Goal: Task Accomplishment & Management: Manage account settings

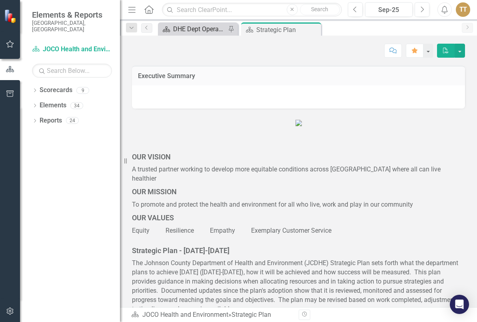
click at [191, 30] on div "DHE Dept Operations PM Scorecard" at bounding box center [199, 29] width 53 height 10
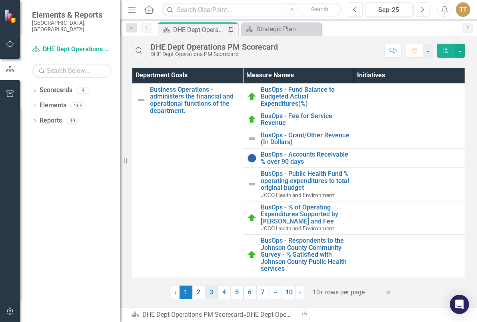
click at [214, 292] on link "3" at bounding box center [211, 292] width 13 height 14
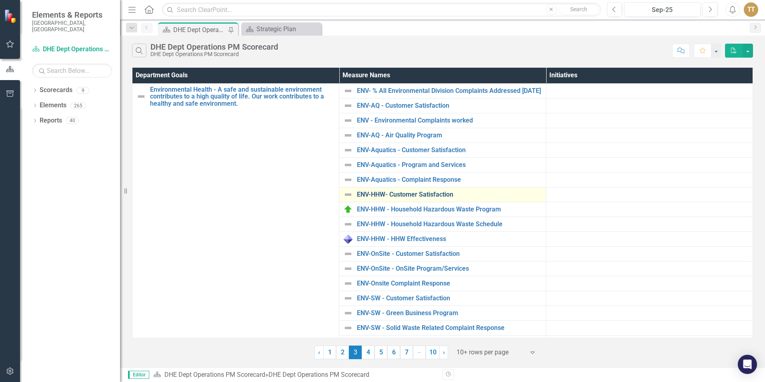
click at [412, 198] on link "ENV-HHW- Customer Satisfaction" at bounding box center [449, 194] width 185 height 7
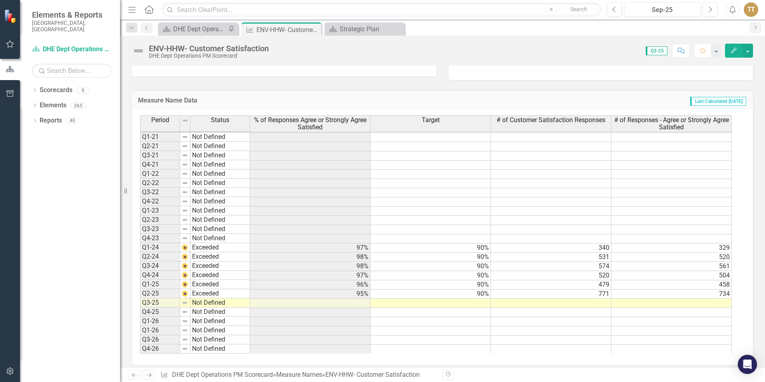
scroll to position [200, 0]
click at [139, 48] on img at bounding box center [138, 50] width 13 height 13
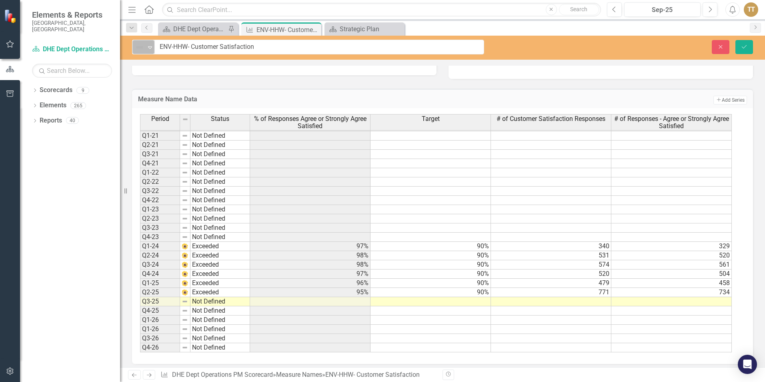
click at [147, 48] on icon "Expand" at bounding box center [150, 47] width 8 height 6
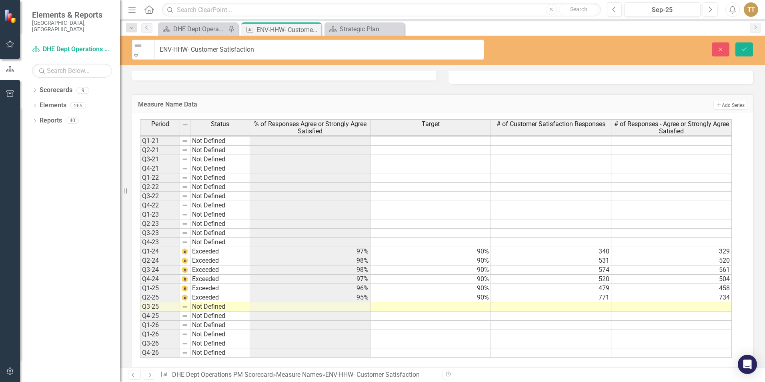
click at [477, 51] on button "Save" at bounding box center [744, 49] width 18 height 14
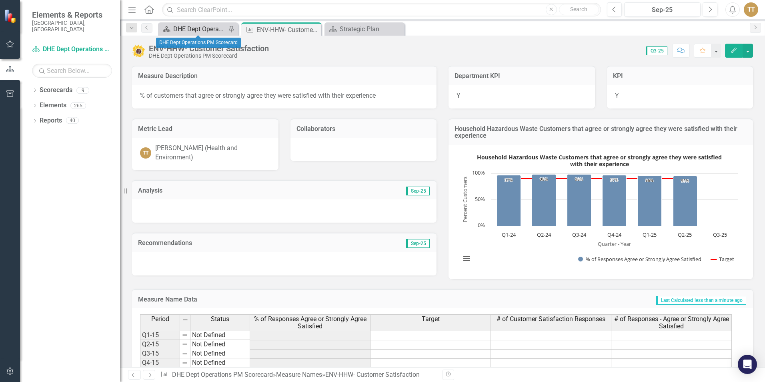
click at [210, 29] on div "DHE Dept Operations PM Scorecard" at bounding box center [199, 29] width 53 height 10
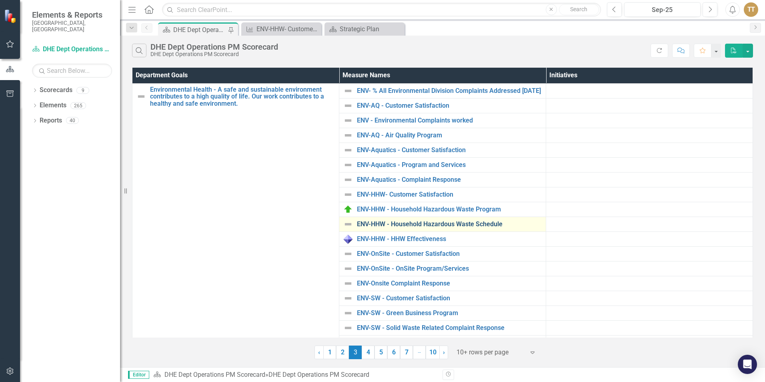
click at [388, 228] on link "ENV-HHW - Household Hazardous Waste Schedule" at bounding box center [449, 223] width 185 height 7
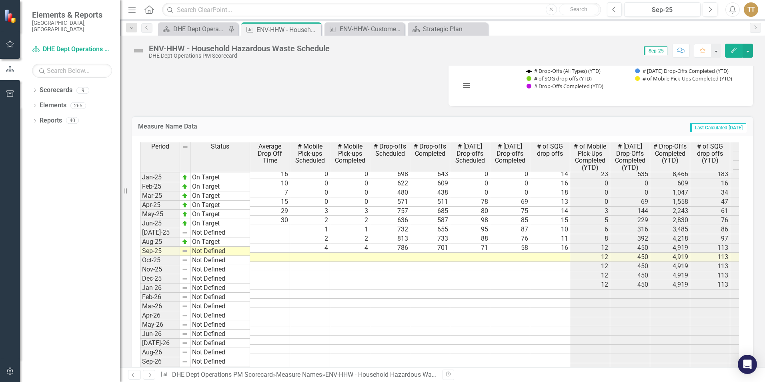
click at [260, 252] on td at bounding box center [270, 256] width 40 height 9
click at [188, 228] on td at bounding box center [185, 232] width 10 height 9
click at [204, 228] on td "Not Defined" at bounding box center [220, 232] width 60 height 9
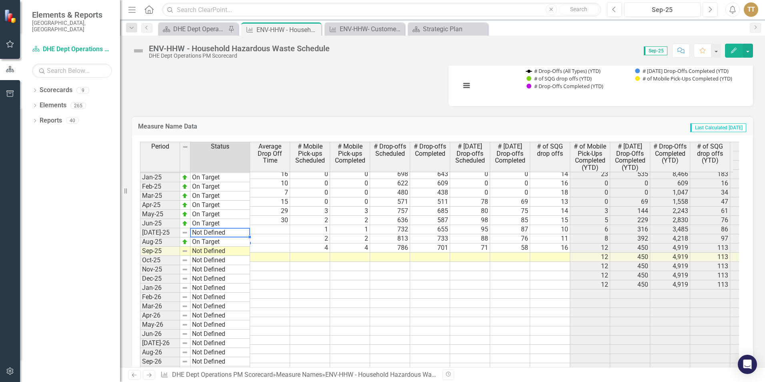
click at [204, 228] on textarea at bounding box center [220, 233] width 60 height 10
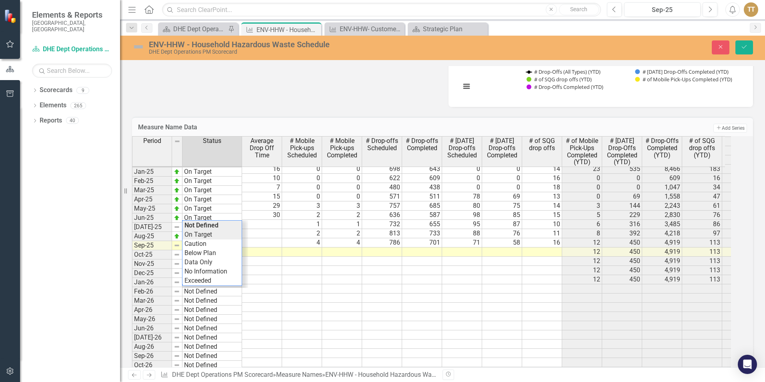
click at [204, 231] on div "Period Status Average Drop Off Time # Mobile Pick-ups Scheduled # Mobile Pick-u…" at bounding box center [431, 265] width 599 height 258
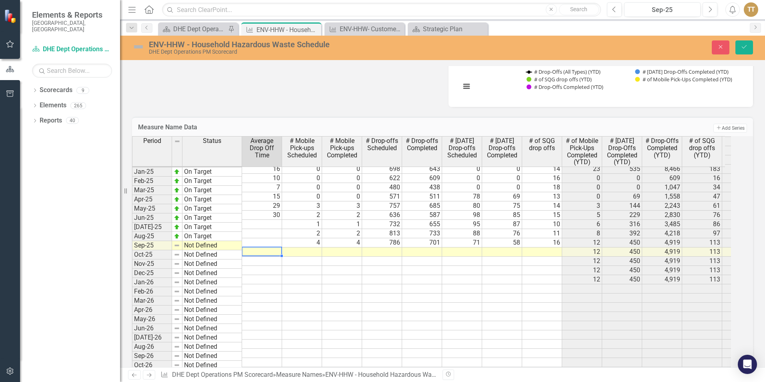
click at [260, 247] on td at bounding box center [262, 251] width 40 height 9
click at [132, 246] on div "Period Status Average Drop Off Time # Mobile Pick-ups Scheduled # Mobile Pick-u…" at bounding box center [132, 208] width 0 height 371
type textarea "3"
type textarea "805"
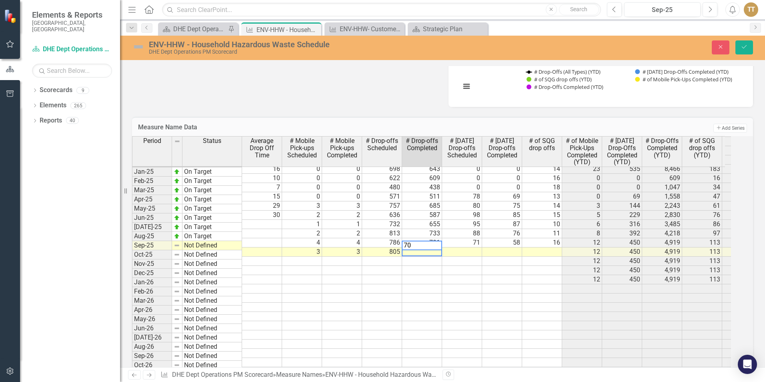
type textarea "706"
type textarea "74"
type textarea "70"
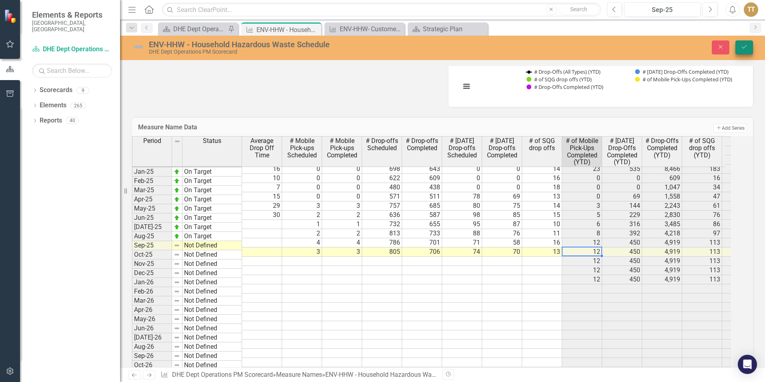
type textarea "13"
click at [477, 49] on icon "Save" at bounding box center [744, 47] width 7 height 6
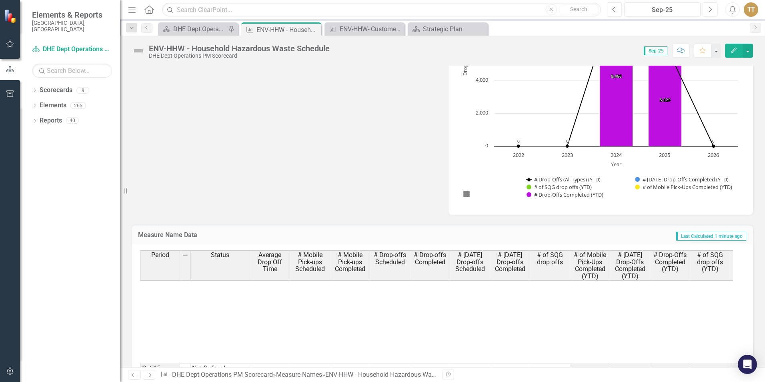
scroll to position [160, 0]
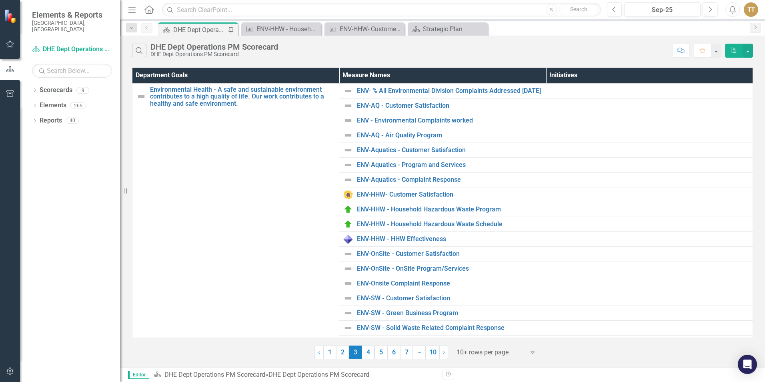
scroll to position [40, 0]
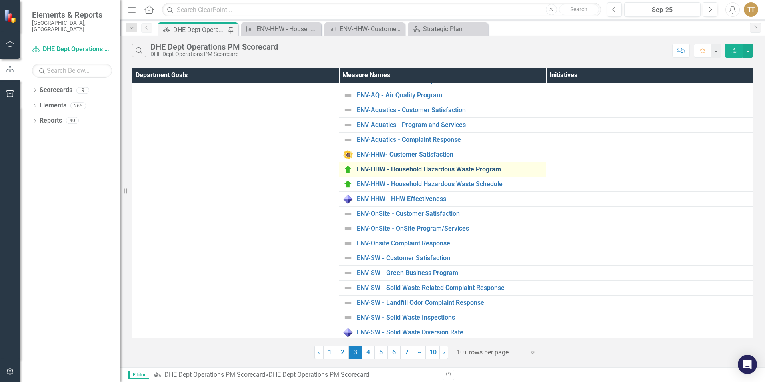
click at [465, 172] on link "ENV-HHW - Household Hazardous Waste Program" at bounding box center [449, 169] width 185 height 7
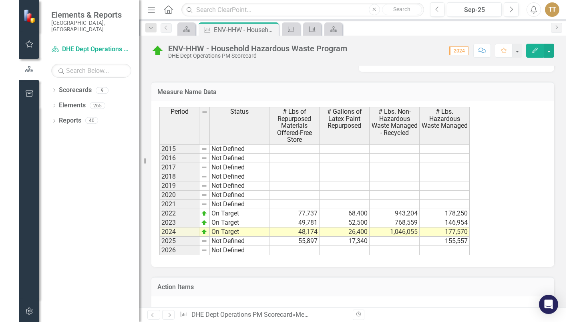
scroll to position [537, 0]
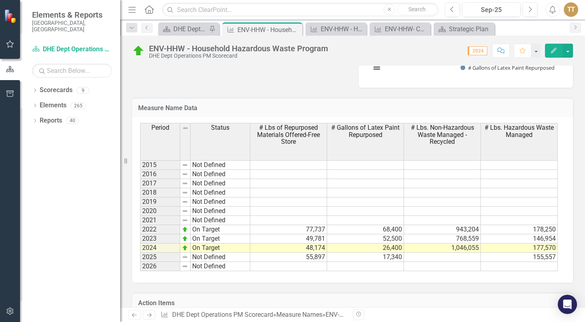
click at [454, 254] on td at bounding box center [442, 256] width 77 height 9
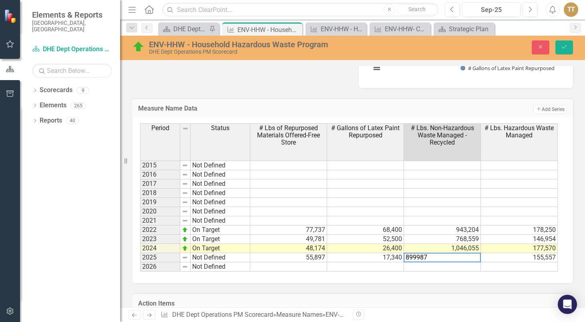
type textarea "899987"
click at [459, 193] on td at bounding box center [442, 192] width 77 height 9
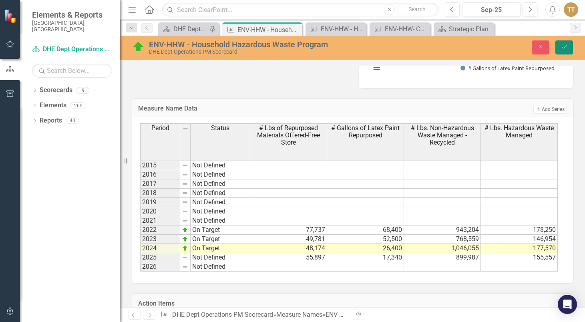
click at [563, 50] on button "Save" at bounding box center [564, 47] width 18 height 14
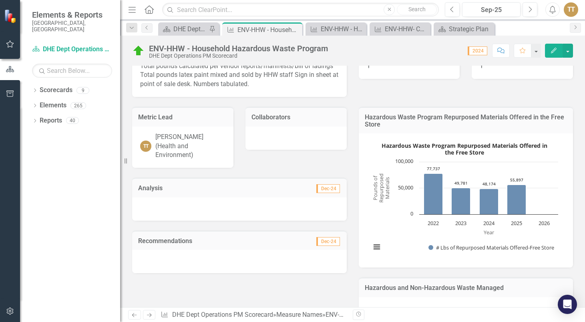
scroll to position [0, 0]
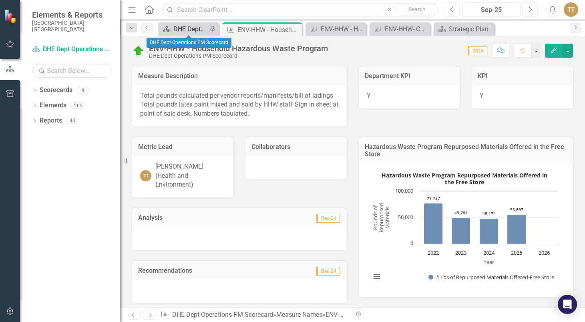
click at [179, 29] on div "DHE Dept Operations PM Scorecard" at bounding box center [190, 29] width 34 height 10
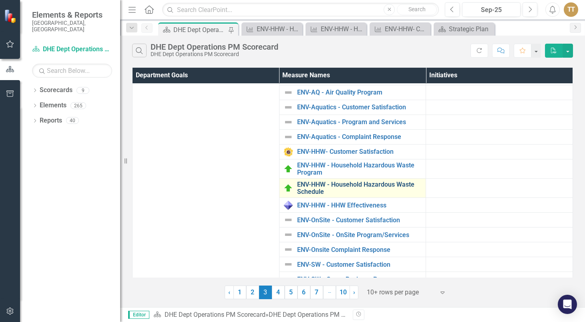
scroll to position [80, 0]
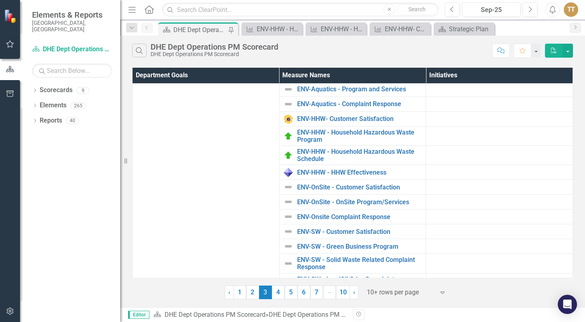
scroll to position [120, 0]
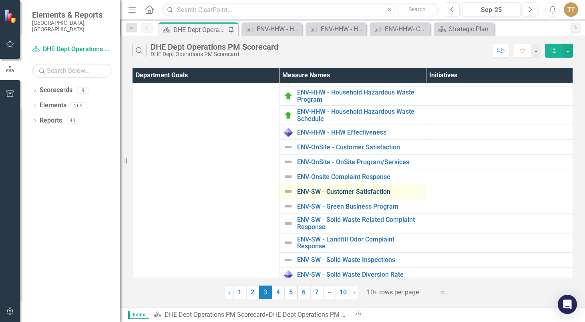
click at [367, 191] on link "ENV-SW - Customer Satisfaction" at bounding box center [359, 191] width 125 height 7
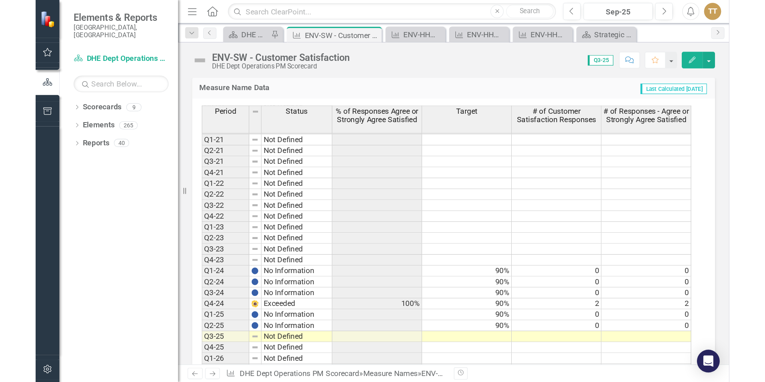
scroll to position [222, 0]
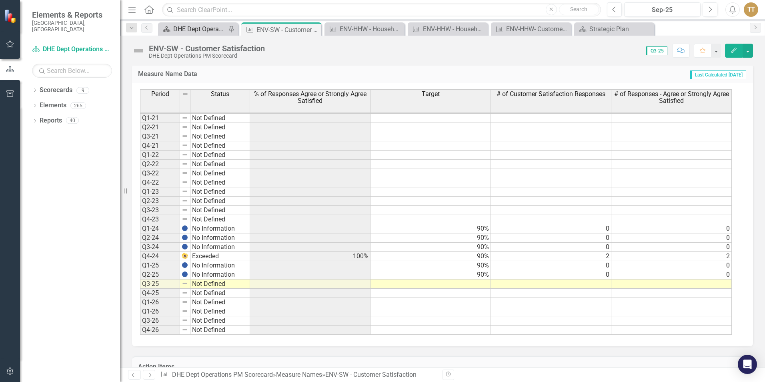
click at [197, 30] on div "DHE Dept Operations PM Scorecard" at bounding box center [199, 29] width 53 height 10
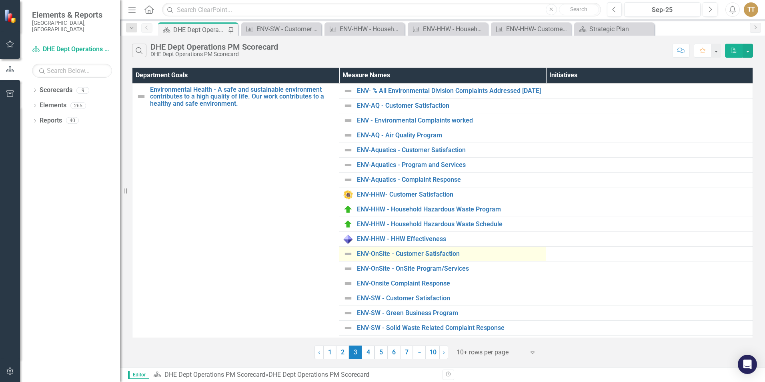
click at [347, 258] on img at bounding box center [348, 254] width 10 height 10
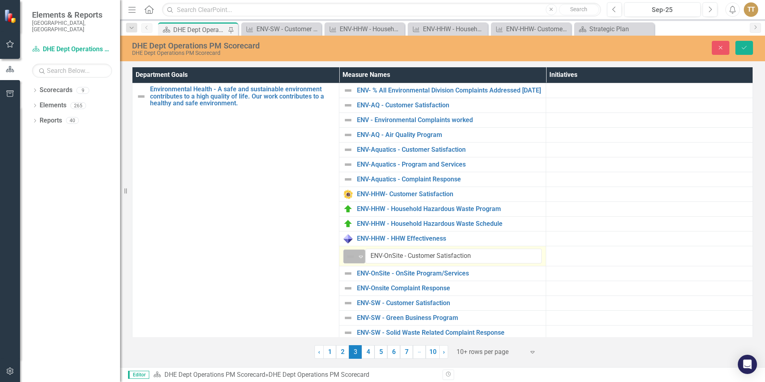
click at [360, 258] on icon "Expand" at bounding box center [361, 256] width 8 height 6
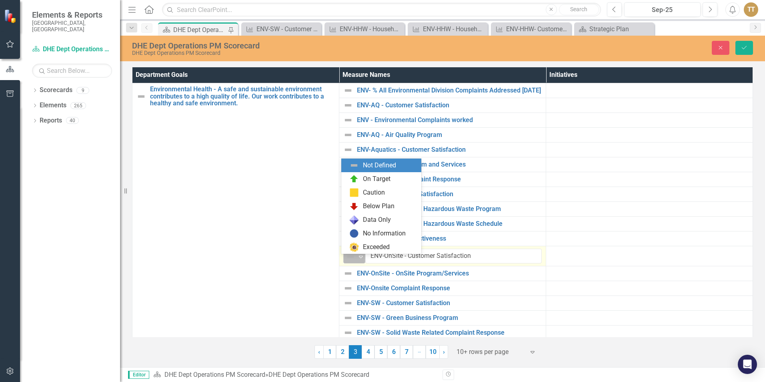
click at [359, 258] on icon "Expand" at bounding box center [361, 256] width 8 height 6
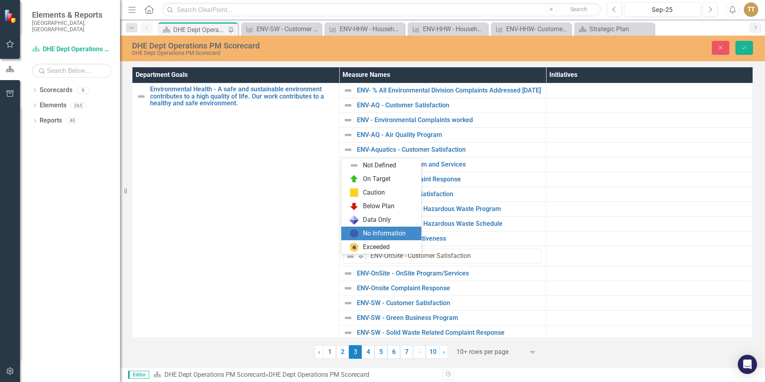
click at [377, 235] on div "No Information" at bounding box center [384, 233] width 43 height 9
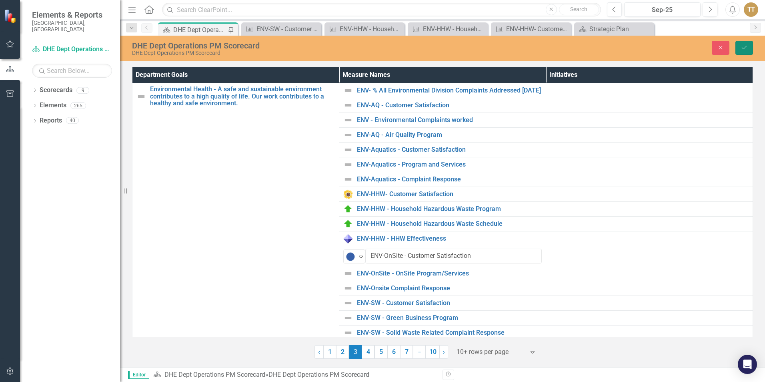
click at [584, 47] on icon "Save" at bounding box center [744, 48] width 7 height 6
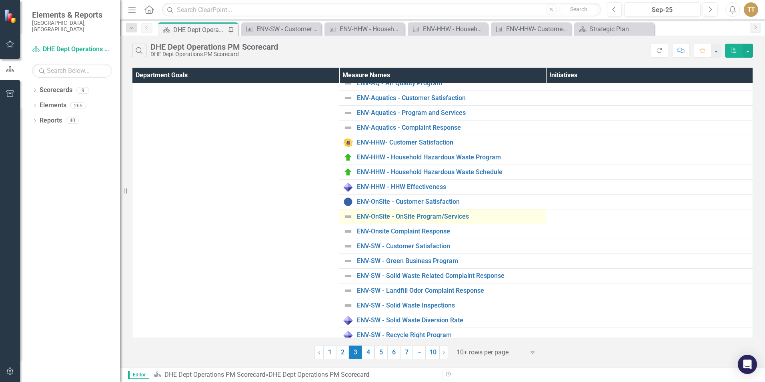
scroll to position [62, 0]
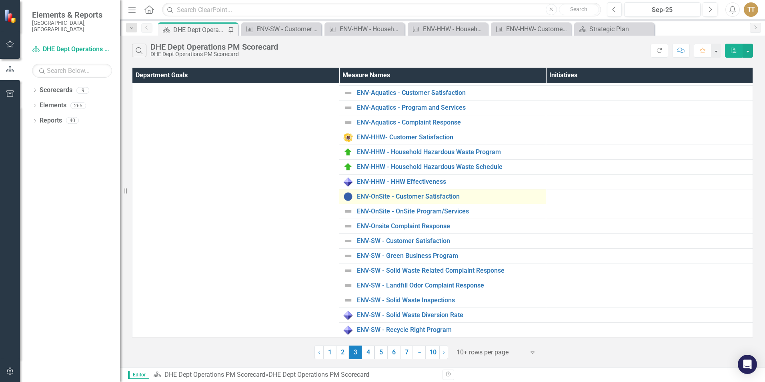
click at [348, 196] on img at bounding box center [348, 197] width 10 height 10
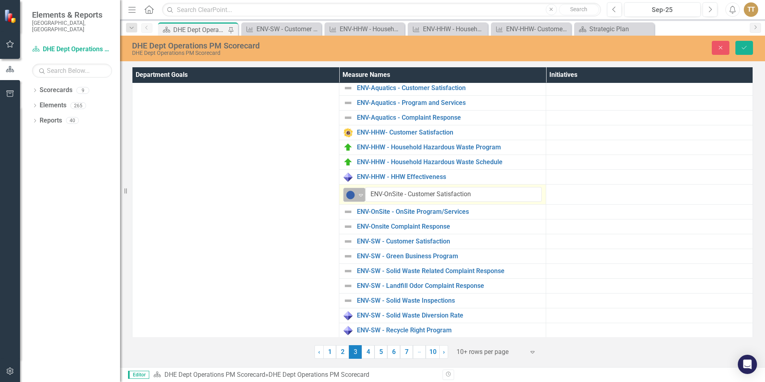
click at [358, 198] on icon "Expand" at bounding box center [361, 195] width 8 height 6
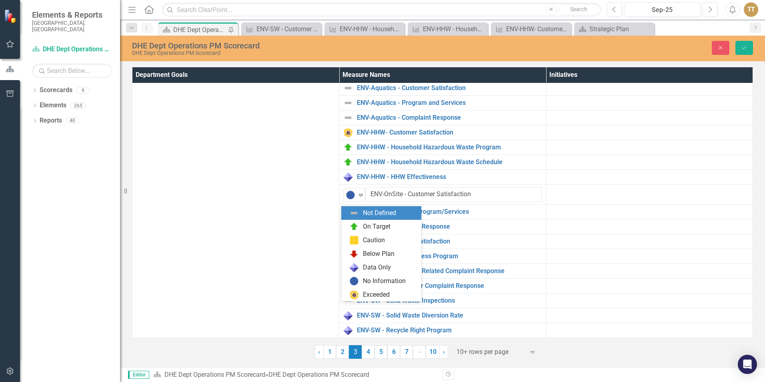
click at [369, 213] on div "Not Defined" at bounding box center [379, 212] width 33 height 9
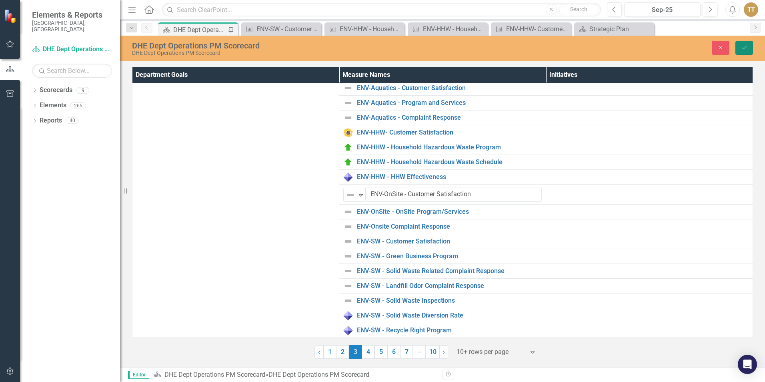
click at [584, 50] on icon "Save" at bounding box center [744, 48] width 7 height 6
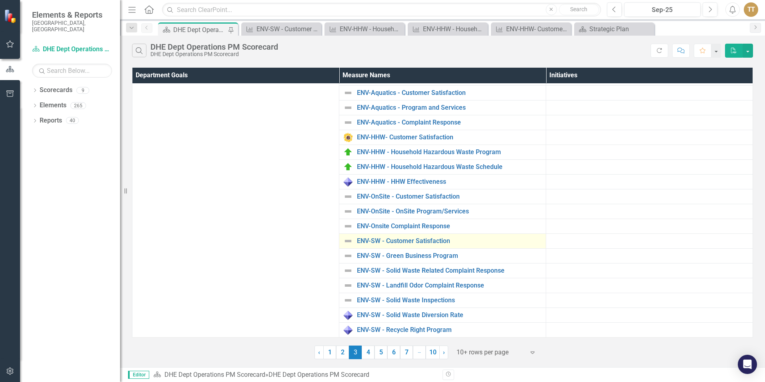
click at [348, 240] on img at bounding box center [348, 241] width 10 height 10
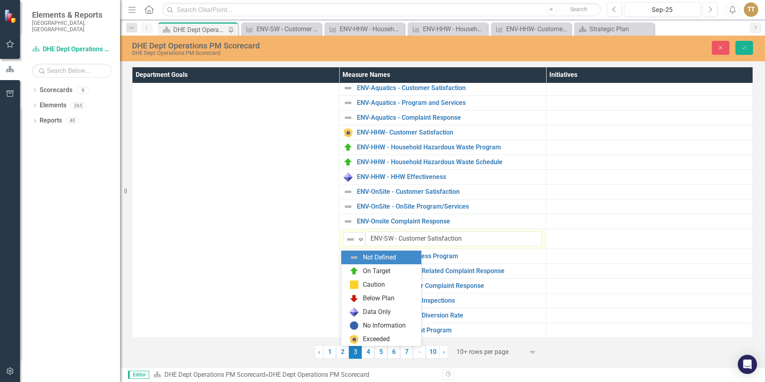
click at [348, 240] on img at bounding box center [351, 239] width 10 height 10
click at [380, 321] on div "No Information" at bounding box center [384, 325] width 43 height 9
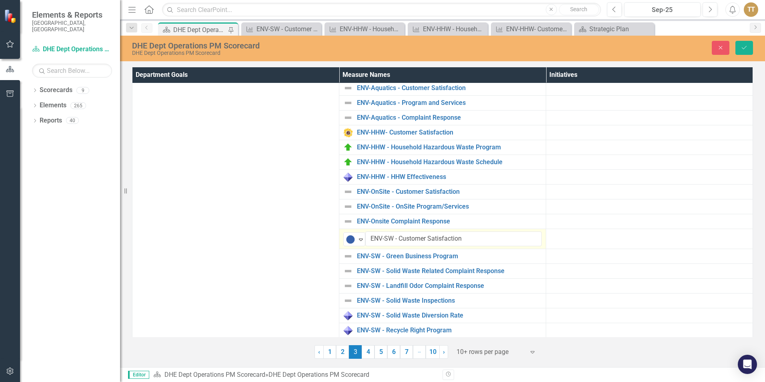
click at [566, 249] on td at bounding box center [649, 239] width 207 height 20
click at [584, 50] on button "Save" at bounding box center [744, 48] width 18 height 14
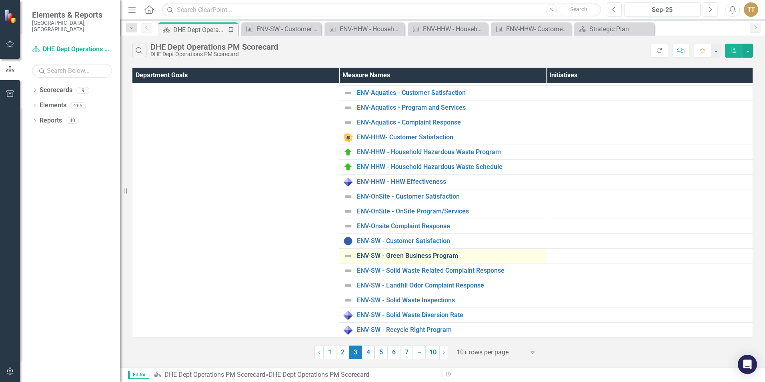
click at [375, 257] on link "ENV-SW - Green Business Program" at bounding box center [449, 255] width 185 height 7
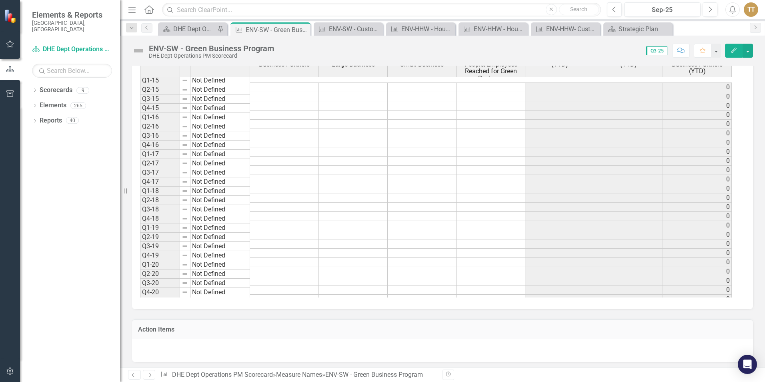
scroll to position [600, 0]
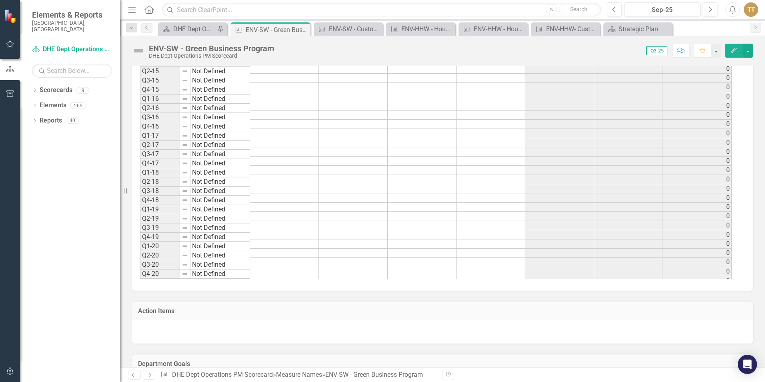
click at [374, 221] on td at bounding box center [353, 225] width 69 height 9
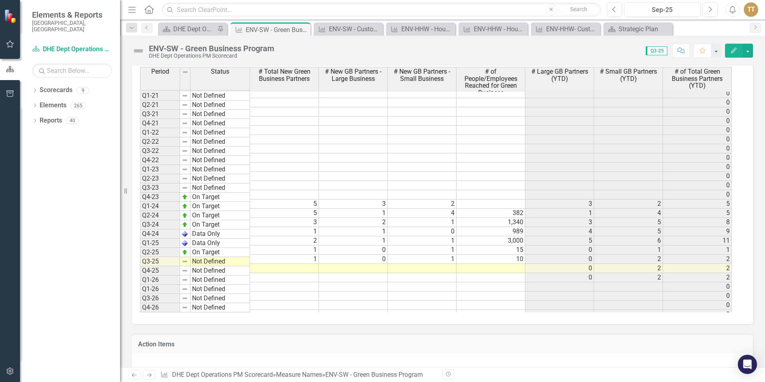
scroll to position [542, 0]
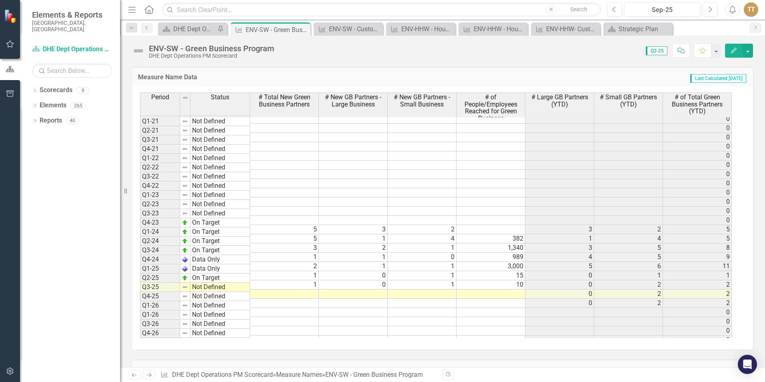
click at [268, 289] on td at bounding box center [284, 293] width 69 height 9
type textarea "0"
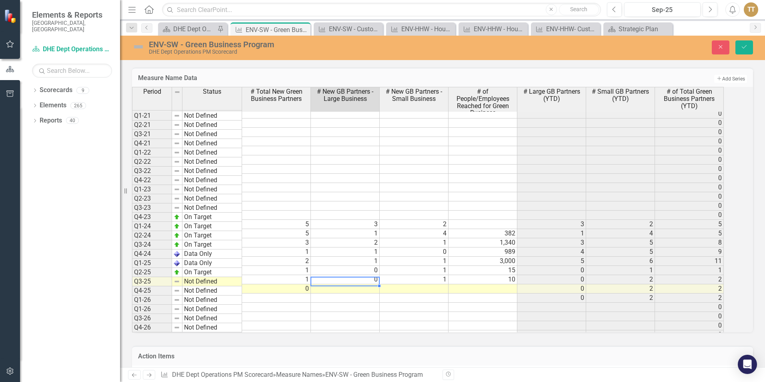
type textarea "0"
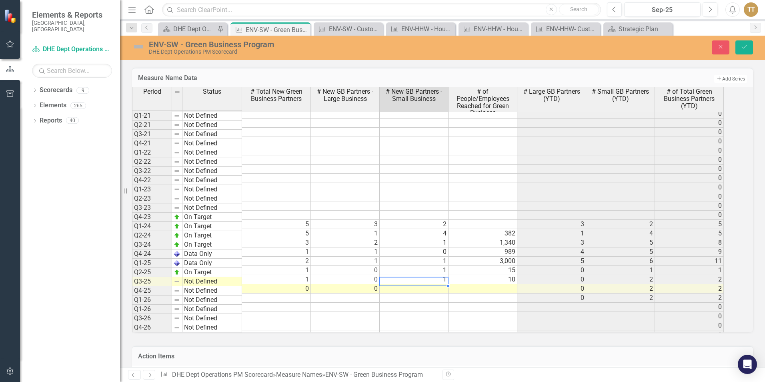
type textarea "0"
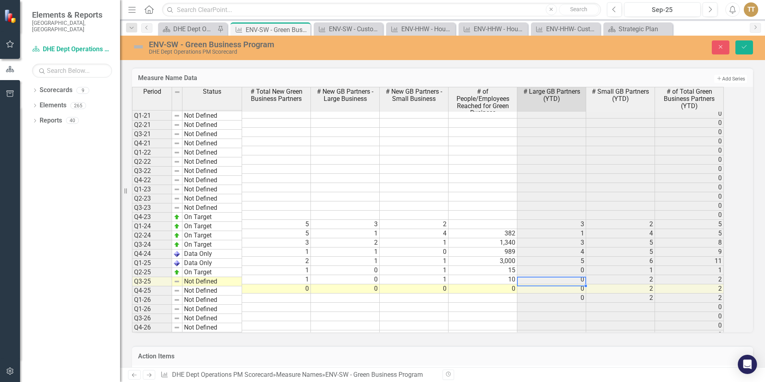
type textarea "0"
click at [180, 284] on img at bounding box center [177, 281] width 6 height 6
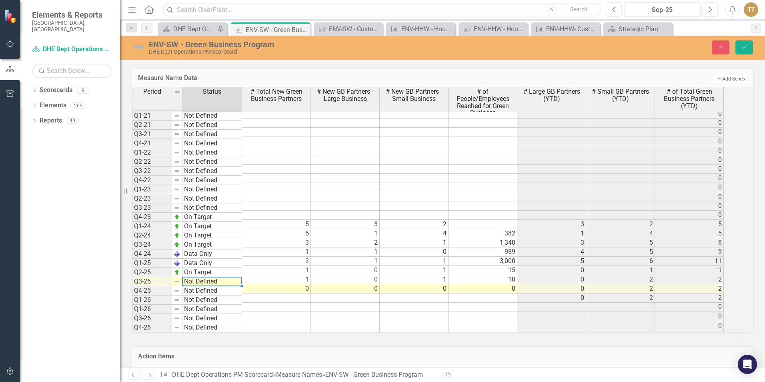
click at [201, 286] on td "Not Defined" at bounding box center [212, 281] width 60 height 9
click at [214, 247] on div "Period Status # Total New Green Business Partners # New GB Partners - Large Bus…" at bounding box center [431, 209] width 599 height 245
click at [584, 50] on button "Save" at bounding box center [744, 47] width 18 height 14
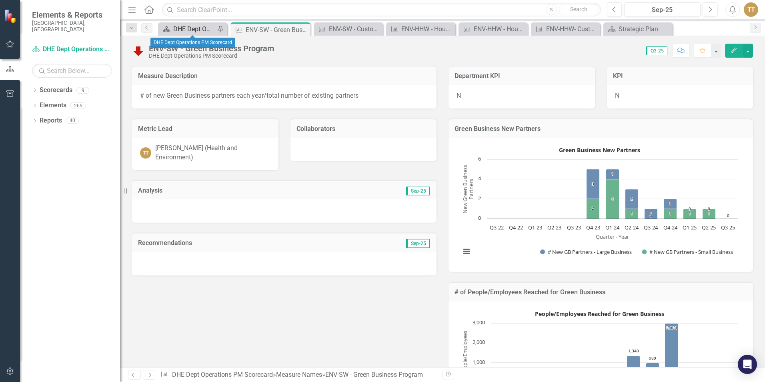
click at [197, 31] on div "DHE Dept Operations PM Scorecard" at bounding box center [194, 29] width 42 height 10
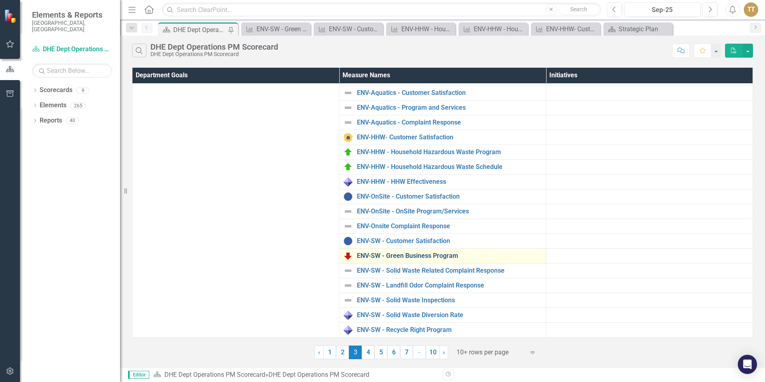
scroll to position [62, 0]
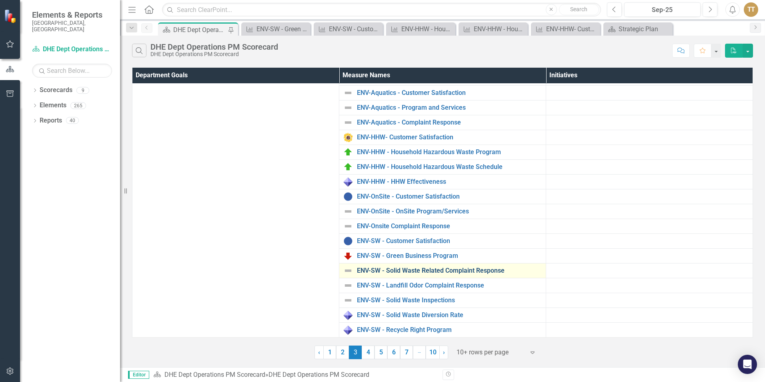
click at [488, 269] on link "ENV-SW - Solid Waste Related Complaint Response" at bounding box center [449, 270] width 185 height 7
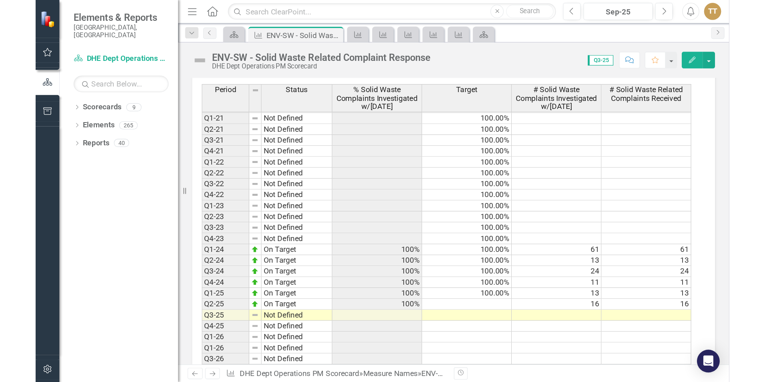
scroll to position [240, 0]
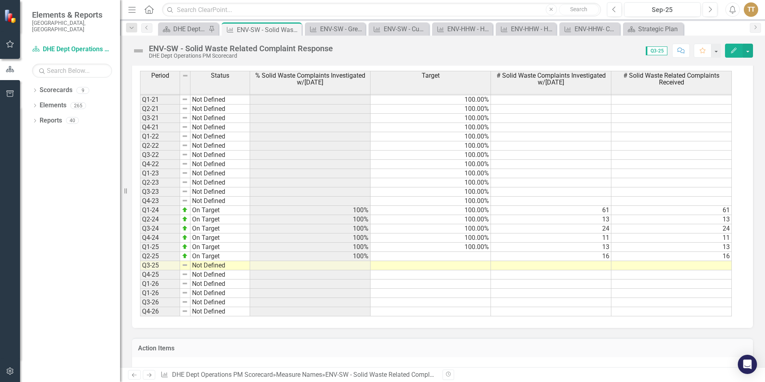
click at [642, 264] on td at bounding box center [671, 265] width 120 height 9
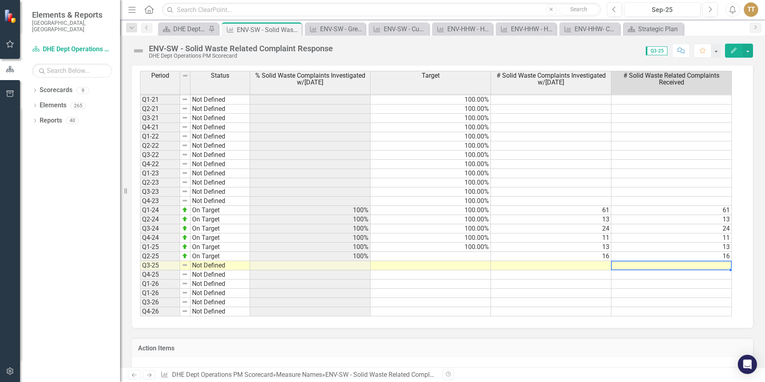
type textarea "16"
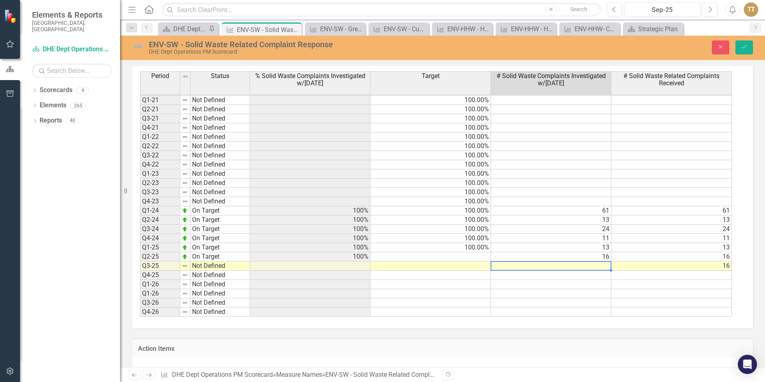
type textarea "16"
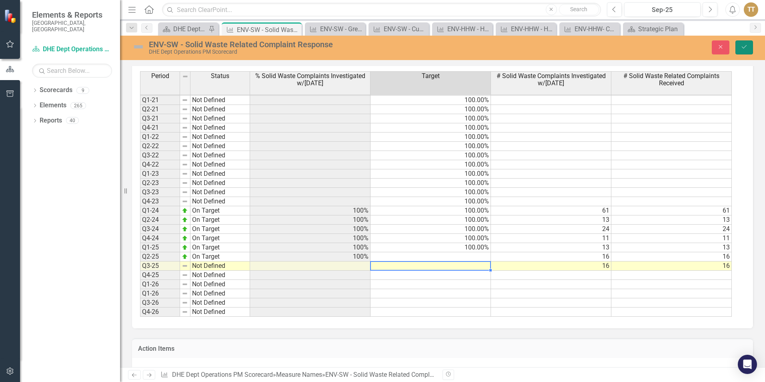
click at [743, 50] on button "Save" at bounding box center [744, 47] width 18 height 14
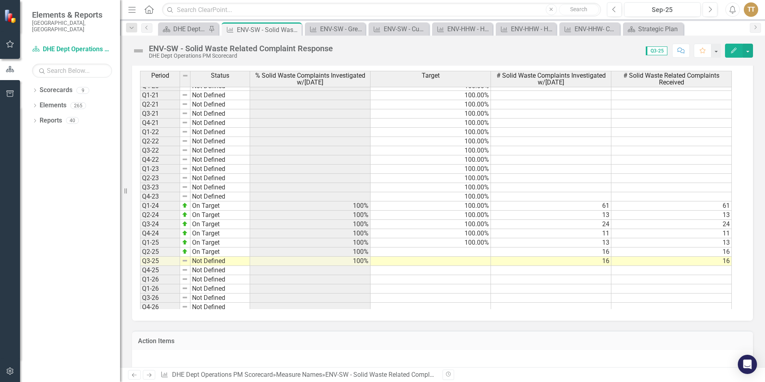
scroll to position [220, 0]
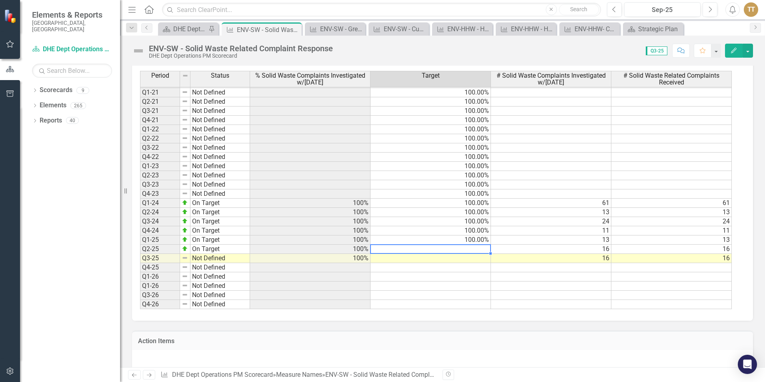
click at [481, 250] on tbody "Q2-17 Not Defined 100.00% Q3-17 Not Defined 100.00% Q4-17 Not Defined 100.00% Q…" at bounding box center [436, 129] width 592 height 359
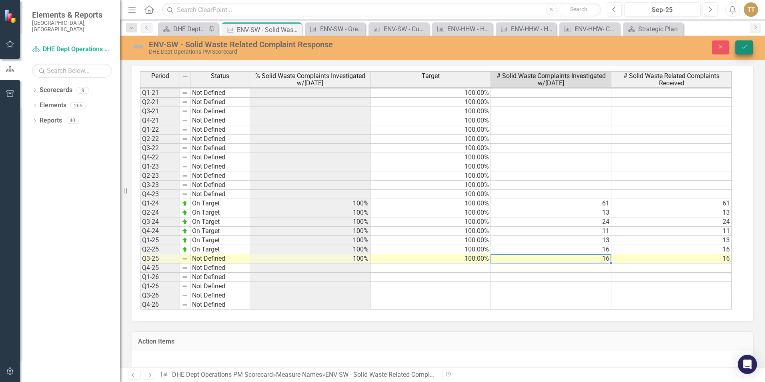
type textarea "16"
click at [745, 50] on button "Save" at bounding box center [744, 47] width 18 height 14
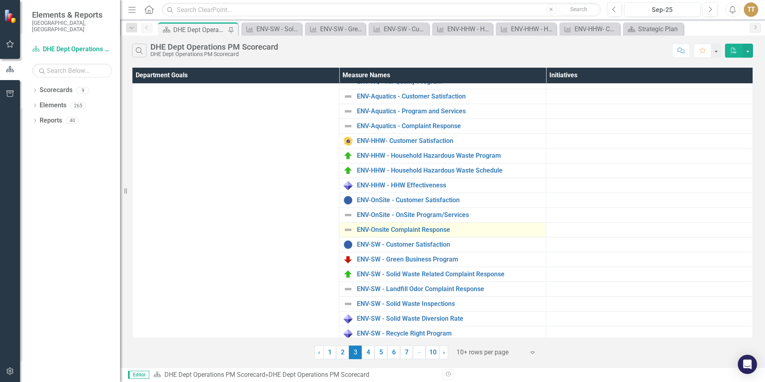
scroll to position [62, 0]
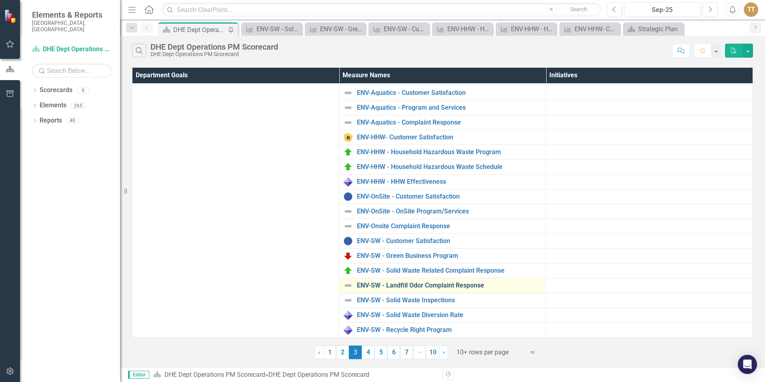
click at [430, 283] on link "ENV-SW - Landfill Odor Complaint Response" at bounding box center [449, 285] width 185 height 7
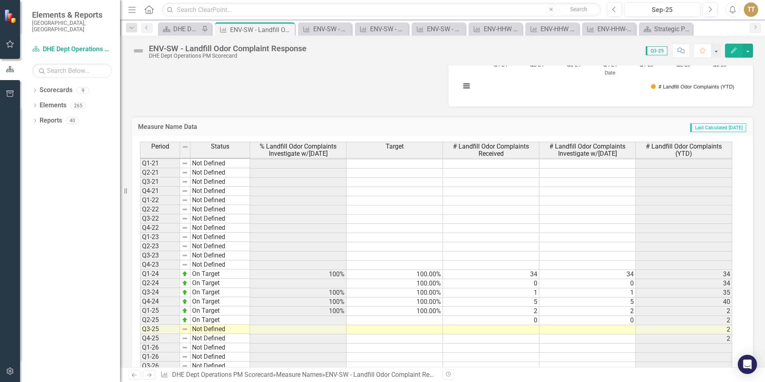
scroll to position [360, 0]
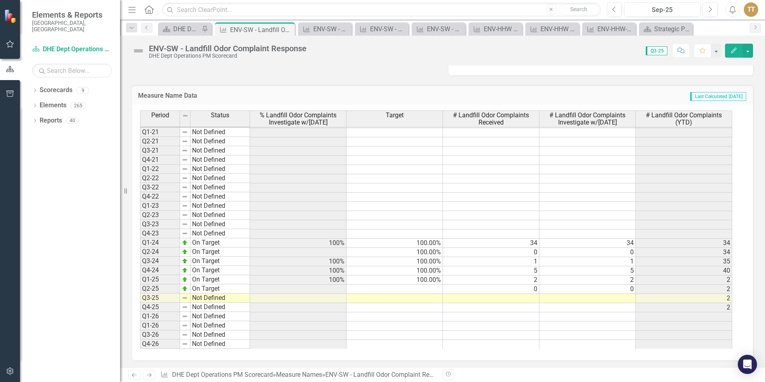
click at [437, 289] on tbody "Q3-17 Not Defined Q4-17 Not Defined Q1-18 Not Defined Q2-18 Not Defined Q3-18 N…" at bounding box center [436, 174] width 592 height 350
type textarea "100"
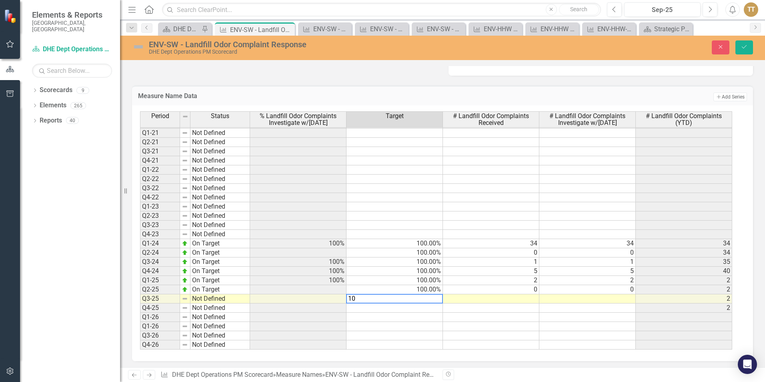
type textarea "100"
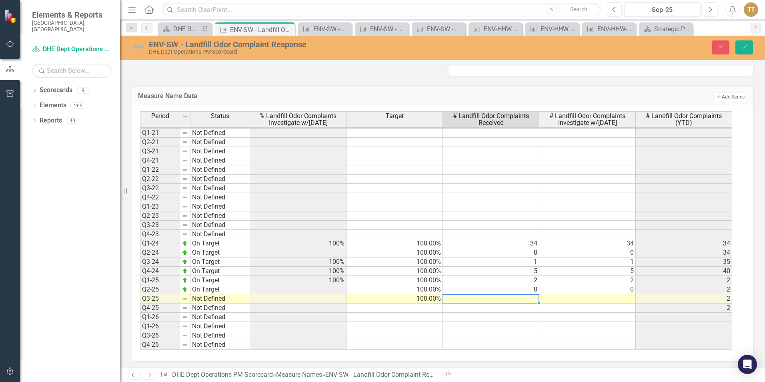
type textarea "2"
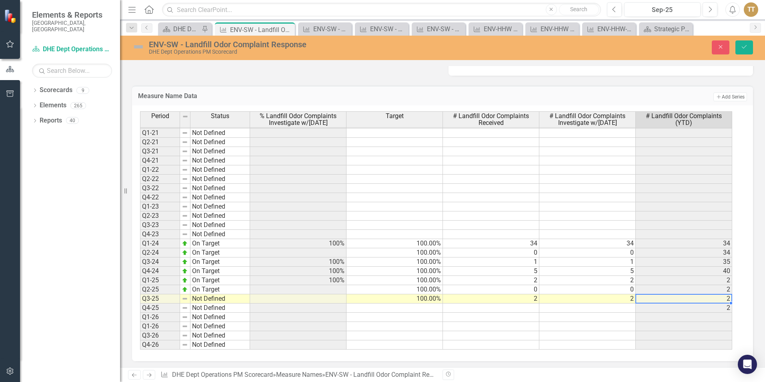
type textarea "2"
click at [742, 44] on button "Save" at bounding box center [744, 47] width 18 height 14
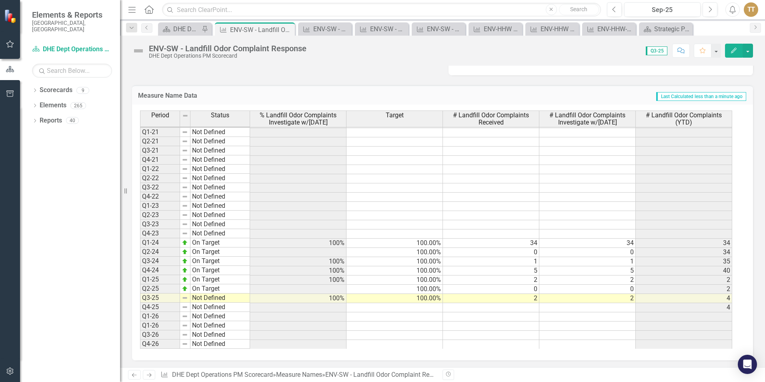
click at [140, 50] on img at bounding box center [138, 50] width 13 height 13
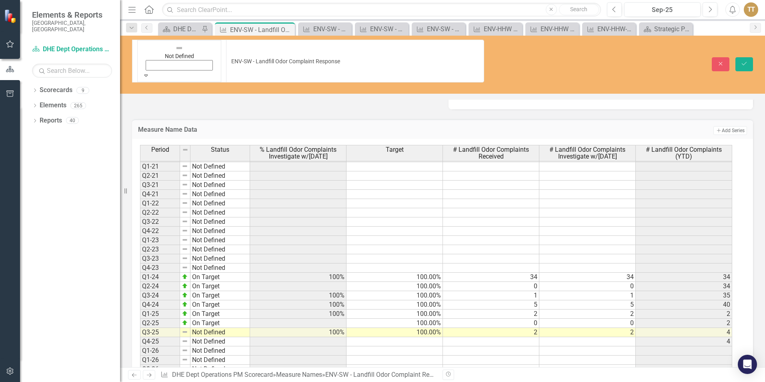
click at [150, 72] on icon "Expand" at bounding box center [145, 75] width 7 height 6
click at [743, 61] on icon "Save" at bounding box center [744, 64] width 7 height 6
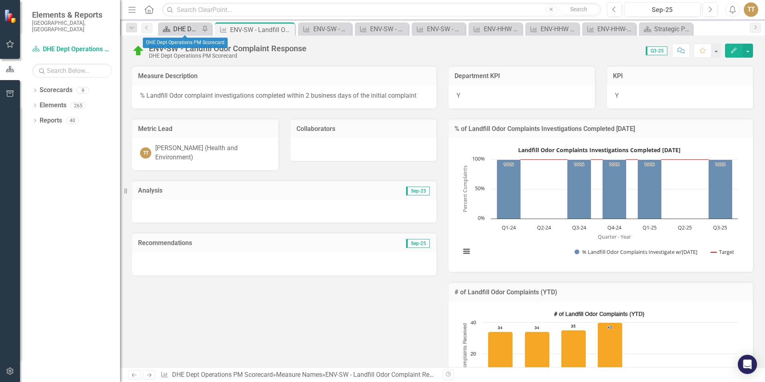
click at [189, 30] on div "DHE Dept Operations PM Scorecard" at bounding box center [186, 29] width 26 height 10
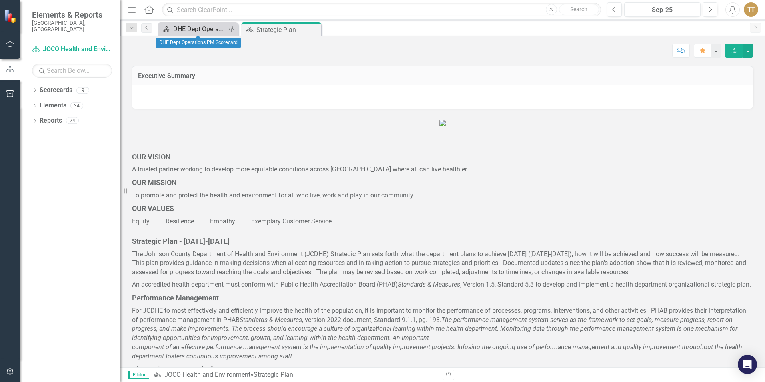
click at [202, 29] on div "DHE Dept Operations PM Scorecard" at bounding box center [199, 29] width 53 height 10
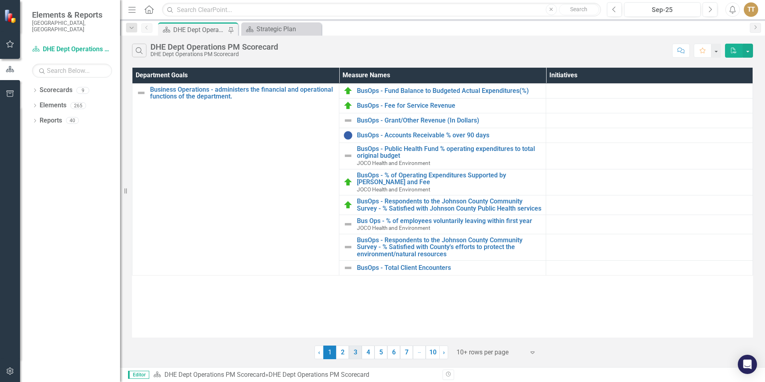
click at [358, 352] on link "3" at bounding box center [355, 352] width 13 height 14
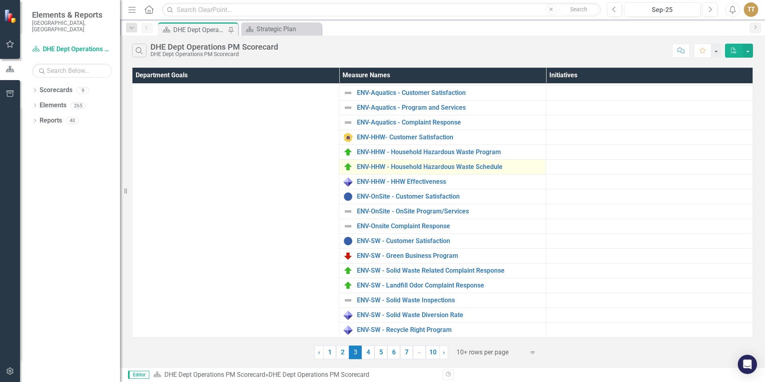
scroll to position [68, 0]
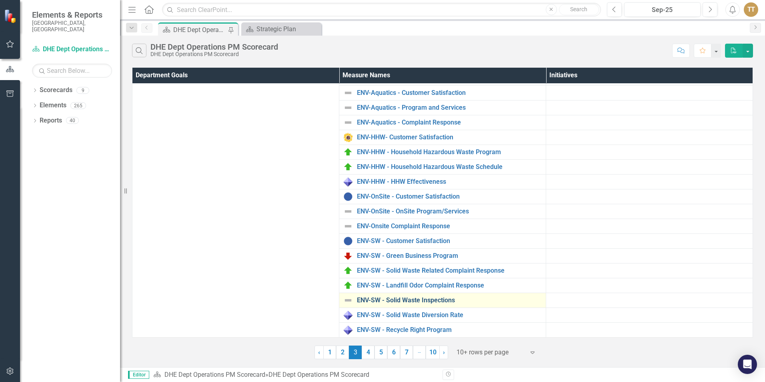
click at [403, 296] on link "ENV-SW - Solid Waste Inspections" at bounding box center [449, 299] width 185 height 7
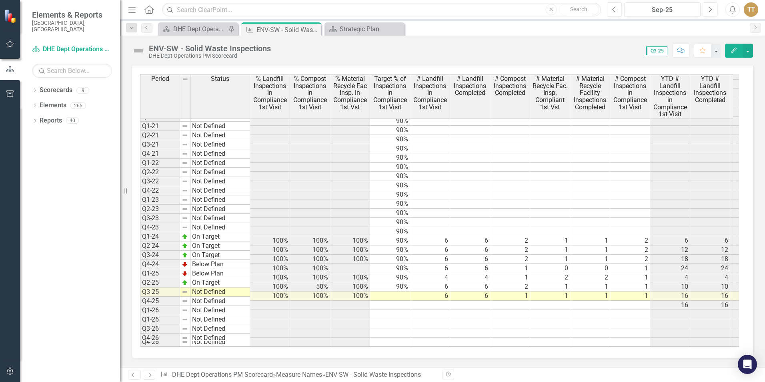
scroll to position [220, 0]
click at [218, 28] on div "DHE Dept Operations PM Scorecard" at bounding box center [199, 29] width 53 height 10
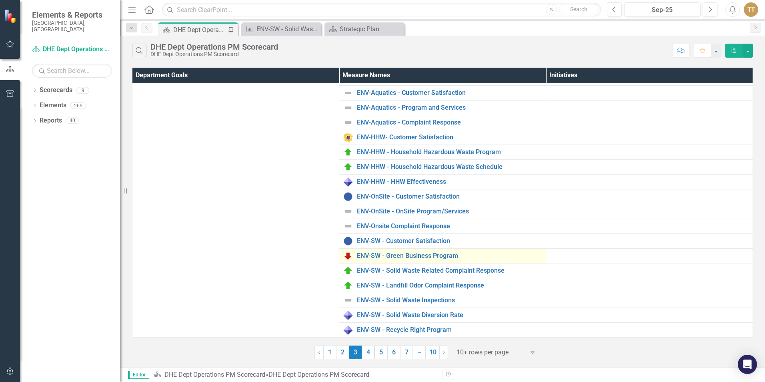
scroll to position [62, 0]
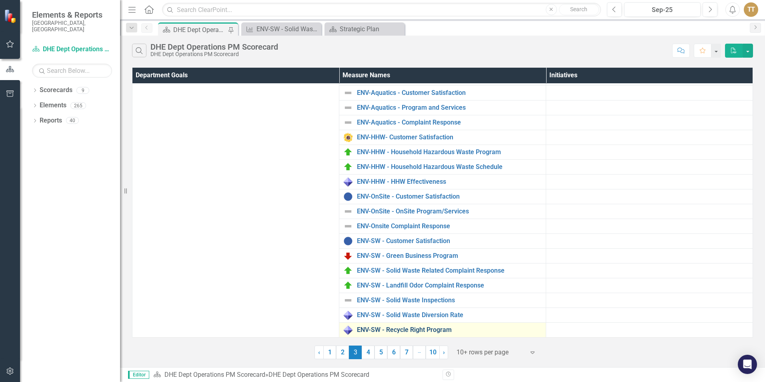
click at [420, 331] on link "ENV-SW - Recycle Right Program" at bounding box center [449, 329] width 185 height 7
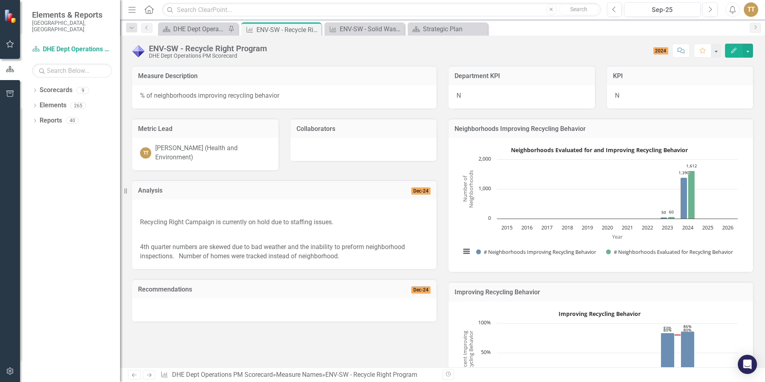
click at [140, 94] on div "% of neighborhoods improving recycling behavior" at bounding box center [284, 96] width 305 height 23
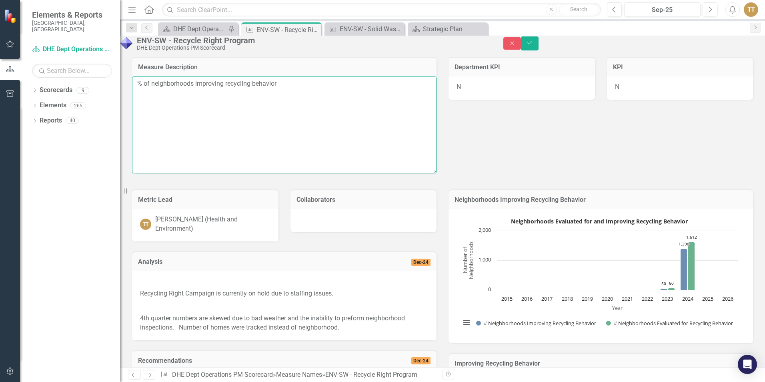
click at [145, 108] on textarea "% of neighborhoods improving recycling behavior" at bounding box center [284, 124] width 305 height 97
type textarea "RR Program on hold due to staffing constraints % of neighborhoods improving rec…"
click at [533, 46] on icon "Save" at bounding box center [529, 43] width 7 height 6
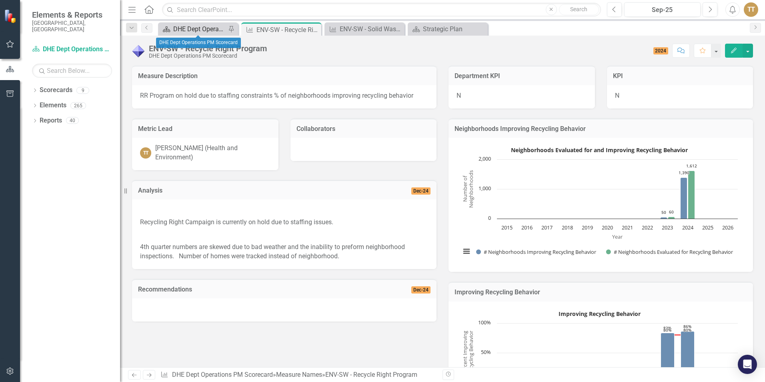
click at [190, 29] on div "DHE Dept Operations PM Scorecard" at bounding box center [199, 29] width 53 height 10
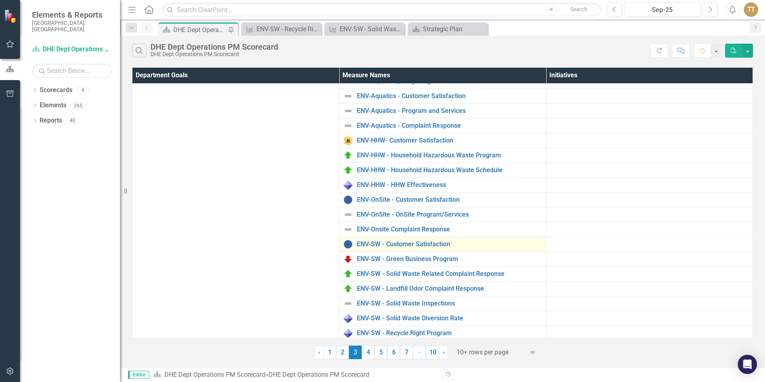
scroll to position [62, 0]
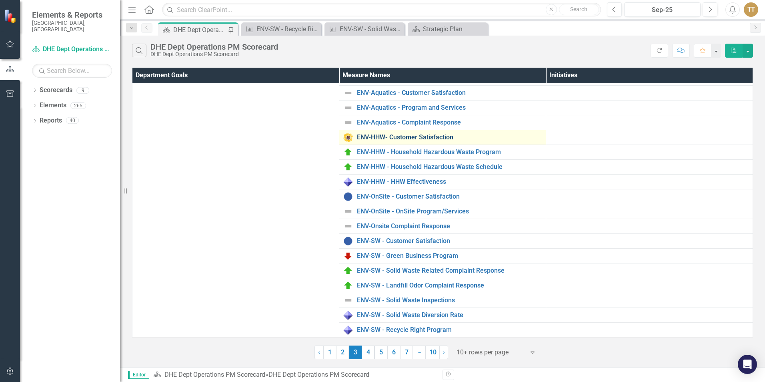
click at [433, 138] on link "ENV-HHW- Customer Satisfaction" at bounding box center [449, 137] width 185 height 7
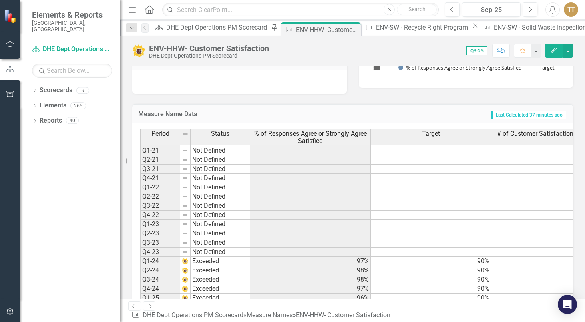
scroll to position [218, 0]
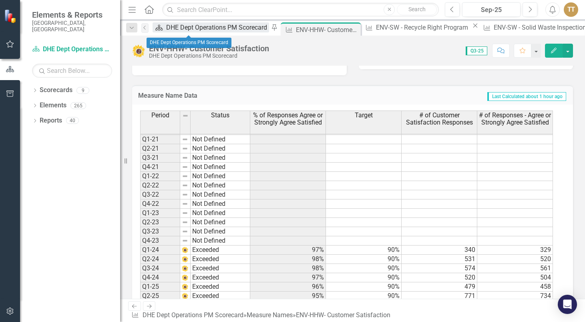
click at [187, 30] on div "DHE Dept Operations PM Scorecard" at bounding box center [217, 27] width 103 height 10
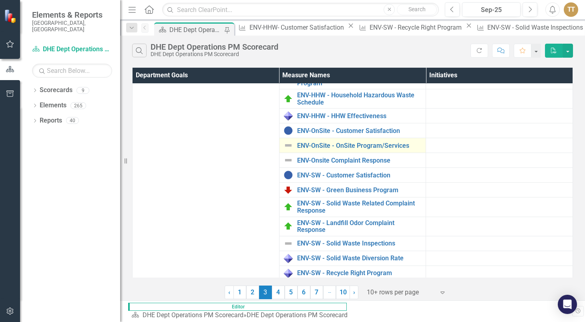
scroll to position [140, 0]
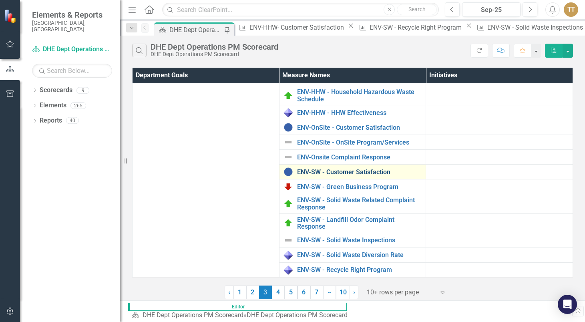
click at [354, 174] on link "ENV-SW - Customer Satisfaction" at bounding box center [359, 171] width 125 height 7
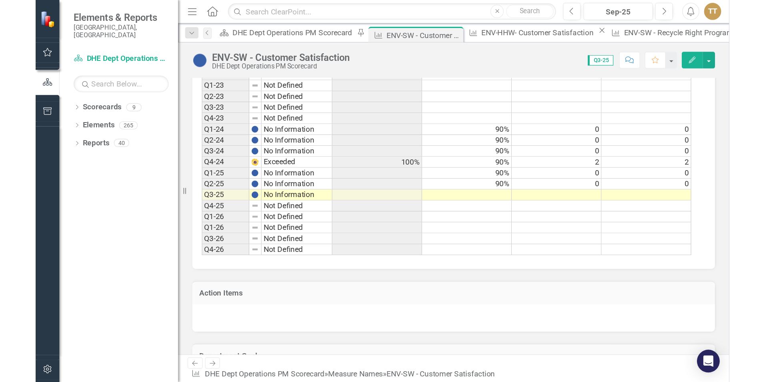
scroll to position [360, 0]
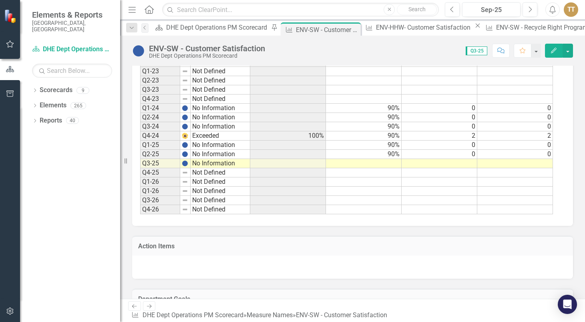
click at [197, 164] on tbody "Q2-17 Not Defined Q3-17 Not Defined Q4-17 Not Defined Q1-18 Not Defined Q2-18 N…" at bounding box center [195, 34] width 110 height 359
click at [197, 164] on td "No Information" at bounding box center [220, 163] width 60 height 9
click at [206, 161] on td "No Information" at bounding box center [220, 163] width 60 height 9
click at [204, 162] on td "No Information" at bounding box center [220, 163] width 60 height 9
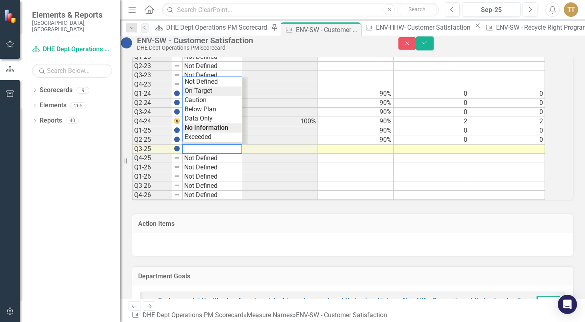
click at [202, 107] on div "Period Status % of Responses Agree or Strongly Agree Satisfied Target # of Cust…" at bounding box center [341, 76] width 419 height 245
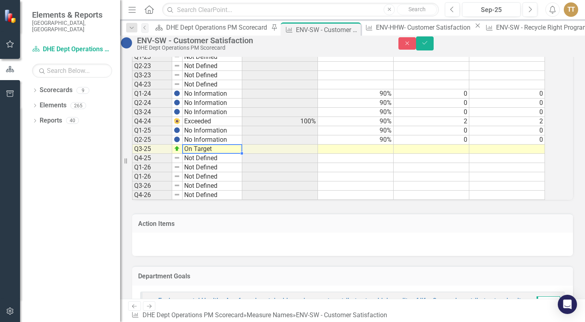
click at [213, 154] on td "On Target" at bounding box center [212, 148] width 60 height 9
click at [218, 153] on div "Period Status % of Responses Agree or Strongly Agree Satisfied Target # of Cust…" at bounding box center [341, 76] width 419 height 245
click at [353, 154] on td at bounding box center [356, 148] width 76 height 9
type textarea "90"
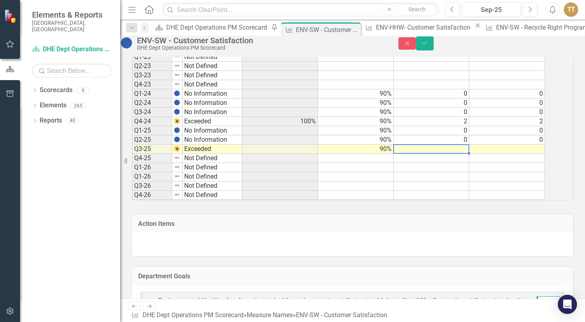
type textarea "1"
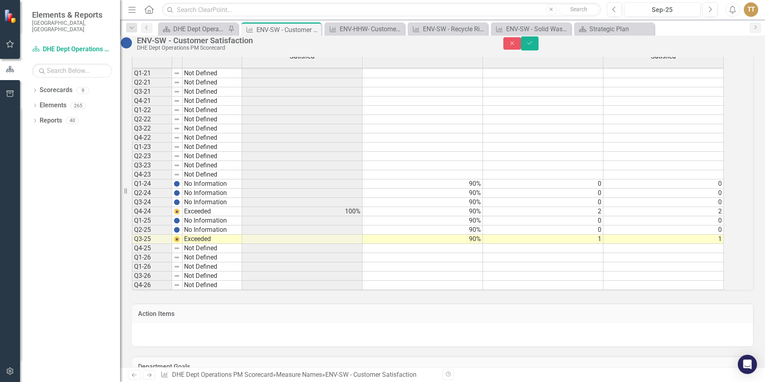
scroll to position [262, 0]
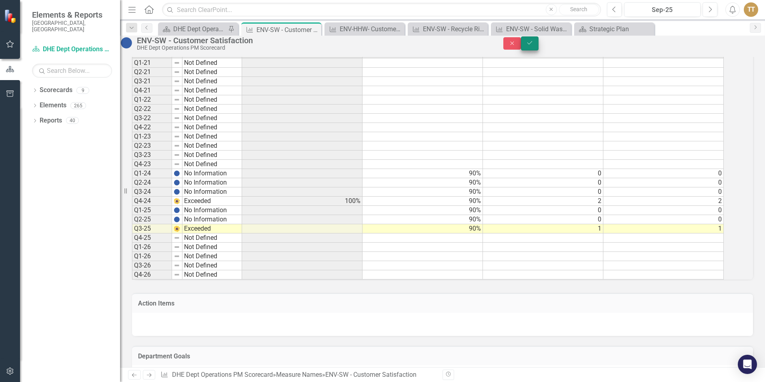
type textarea "1"
click at [539, 50] on button "Save" at bounding box center [530, 43] width 18 height 14
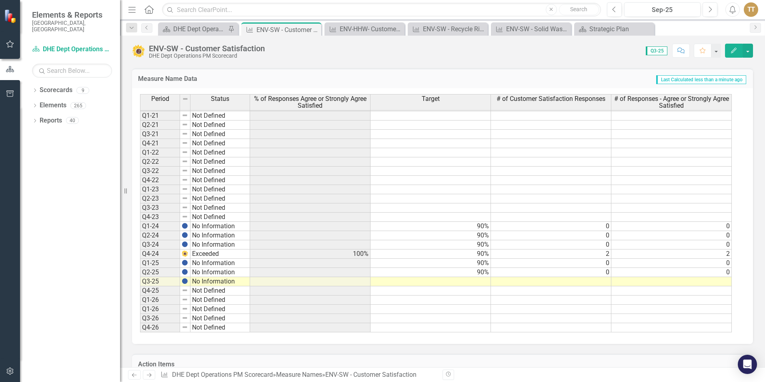
click at [681, 282] on td at bounding box center [671, 281] width 120 height 9
type textarea "1"
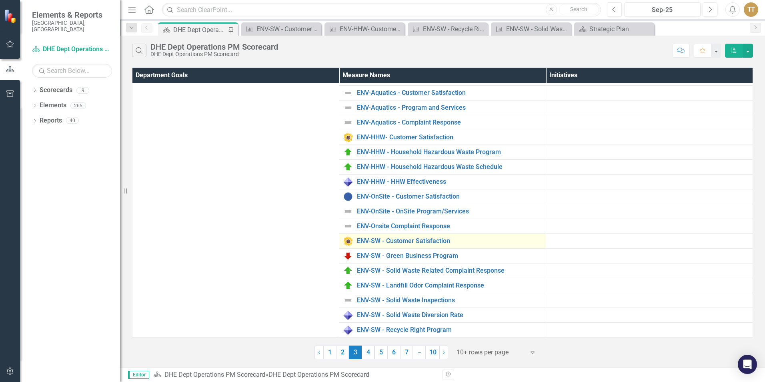
scroll to position [62, 0]
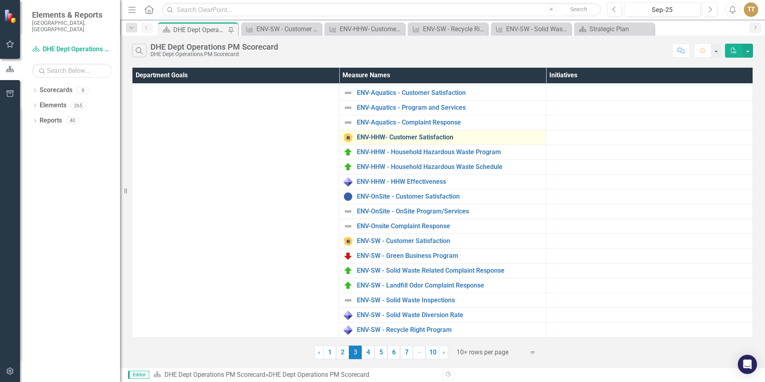
click at [421, 136] on link "ENV-HHW- Customer Satisfaction" at bounding box center [449, 137] width 185 height 7
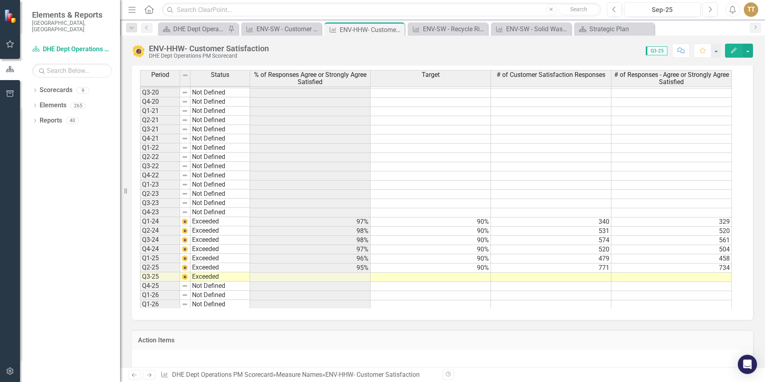
scroll to position [220, 0]
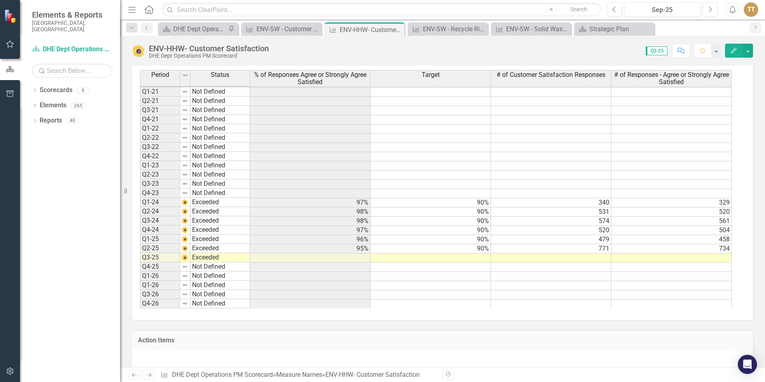
click at [651, 260] on tbody "Q3-16 Not Defined Q4-16 Not Defined Q1-17 Not Defined Q2-17 Not Defined Q3-17 N…" at bounding box center [436, 115] width 592 height 387
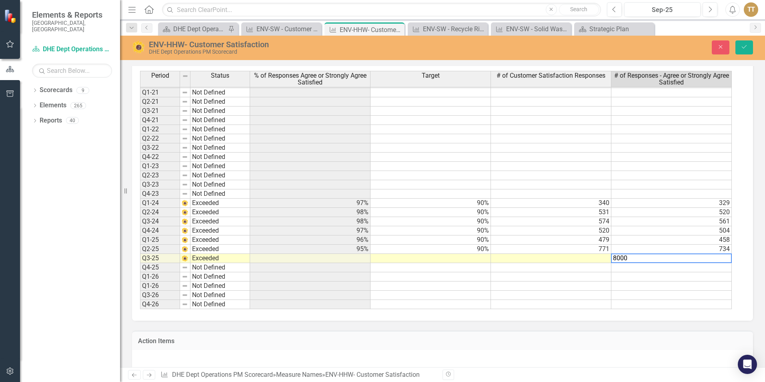
type textarea "800"
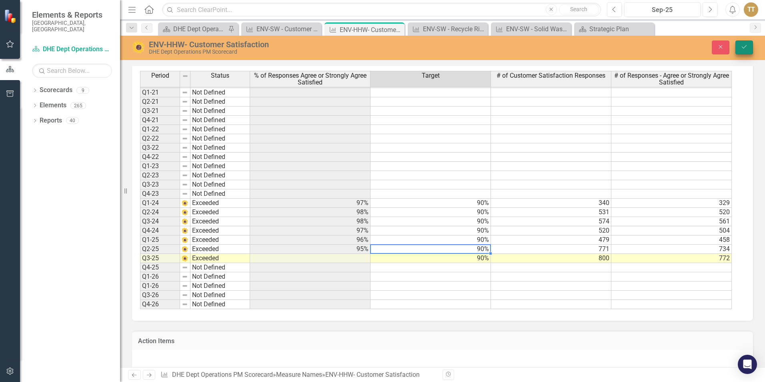
type textarea "90"
click at [743, 46] on icon "Save" at bounding box center [744, 47] width 7 height 6
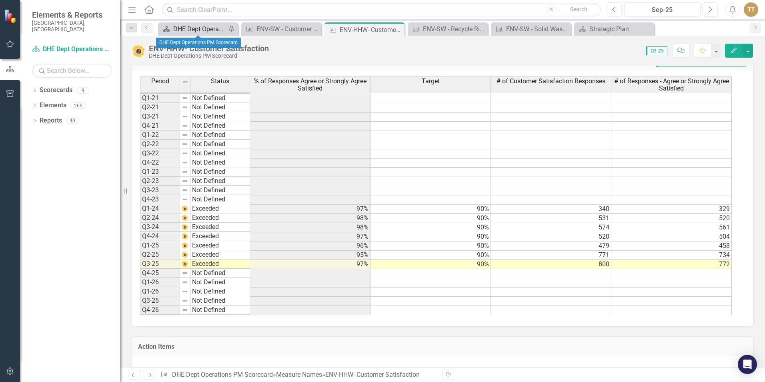
click at [193, 33] on div "DHE Dept Operations PM Scorecard" at bounding box center [199, 29] width 53 height 10
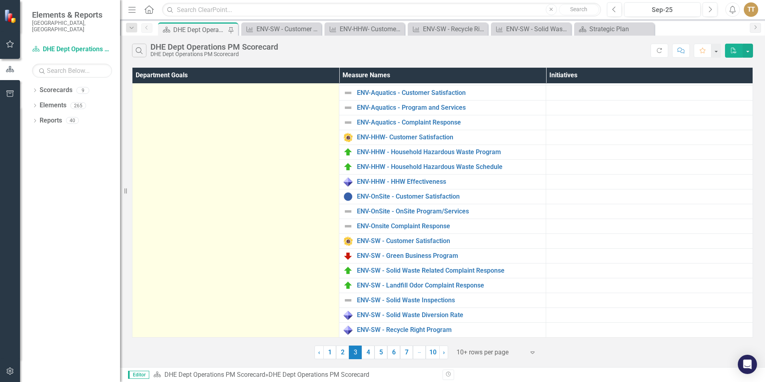
scroll to position [62, 0]
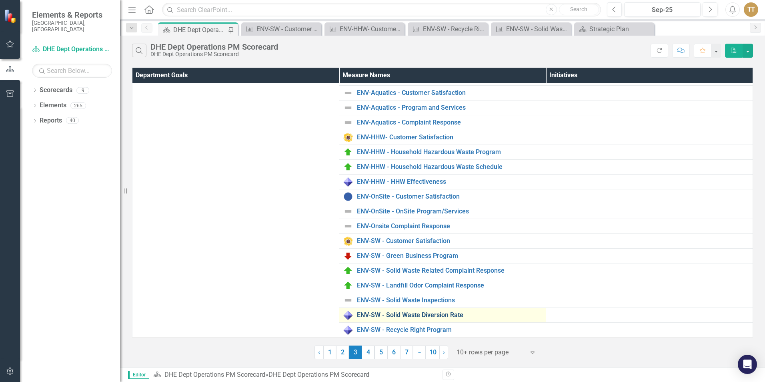
click at [423, 314] on link "ENV-SW - Solid Waste Diversion Rate" at bounding box center [449, 314] width 185 height 7
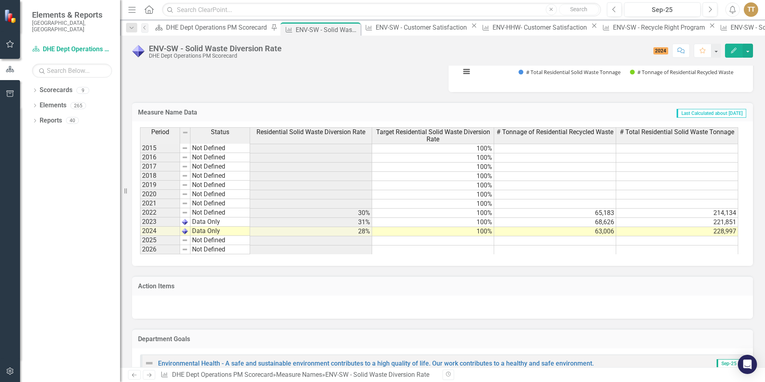
scroll to position [360, 0]
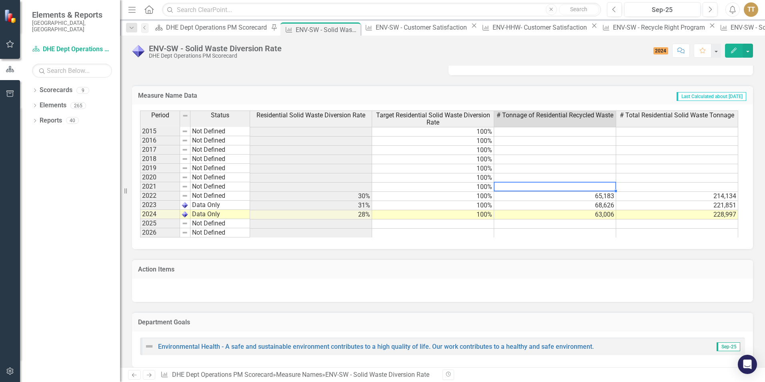
click at [565, 184] on td at bounding box center [555, 186] width 122 height 9
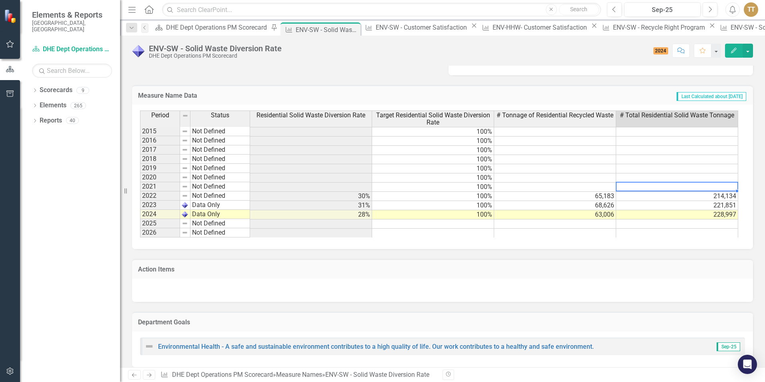
click at [623, 183] on td at bounding box center [677, 186] width 122 height 9
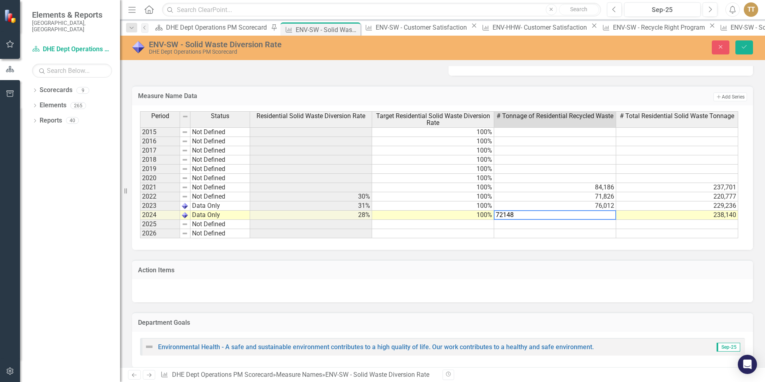
type textarea "72148"
click at [600, 238] on div "Period Status Residential Solid Waste Diversion Rate Target Residential Solid W…" at bounding box center [442, 177] width 621 height 144
click at [745, 52] on button "Save" at bounding box center [744, 47] width 18 height 14
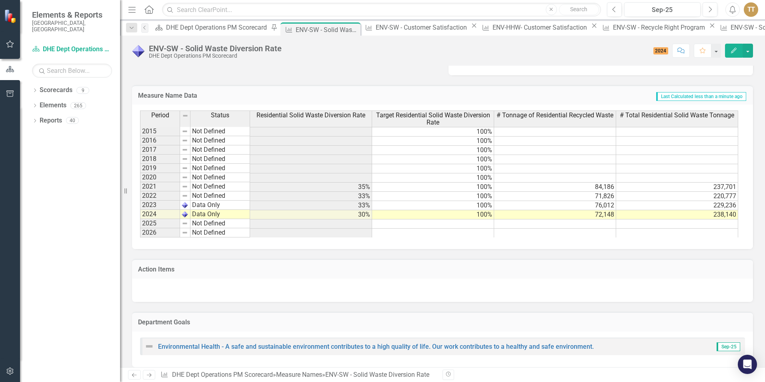
click at [196, 188] on td "Not Defined" at bounding box center [220, 186] width 60 height 9
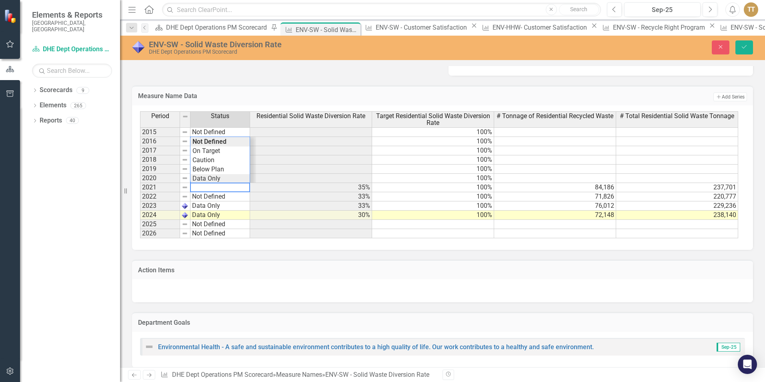
click at [206, 179] on div "Period Status Residential Solid Waste Diversion Rate Target Residential Solid W…" at bounding box center [439, 174] width 599 height 127
click at [208, 196] on td "Not Defined" at bounding box center [220, 196] width 60 height 9
click at [222, 179] on div "Period Status Residential Solid Waste Diversion Rate Target Residential Solid W…" at bounding box center [439, 174] width 599 height 127
click at [741, 50] on icon "Save" at bounding box center [744, 47] width 7 height 6
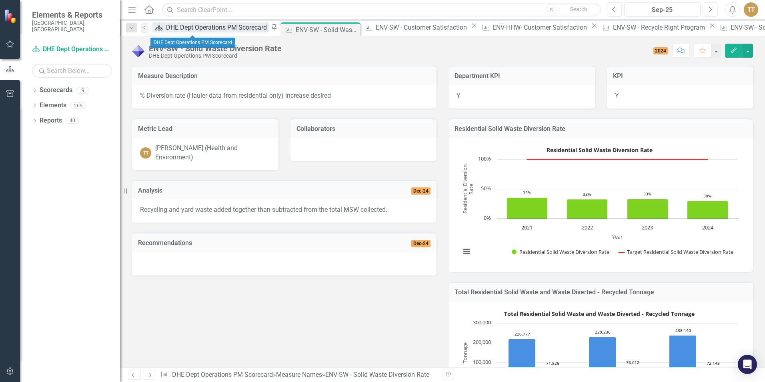
click at [186, 30] on div "DHE Dept Operations PM Scorecard" at bounding box center [217, 27] width 103 height 10
